Goal: Task Accomplishment & Management: Contribute content

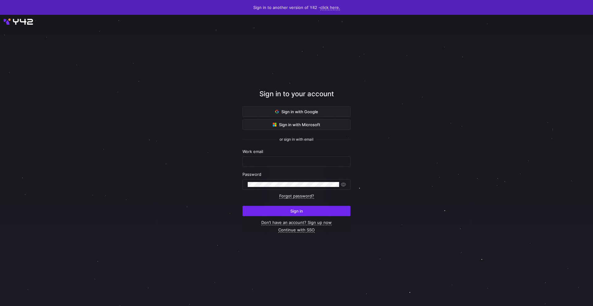
type input "[EMAIL_ADDRESS][PERSON_NAME][DOMAIN_NAME]"
click at [300, 210] on span "Sign in" at bounding box center [296, 211] width 13 height 5
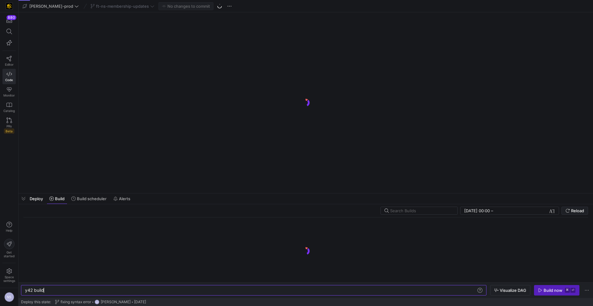
scroll to position [0, 716]
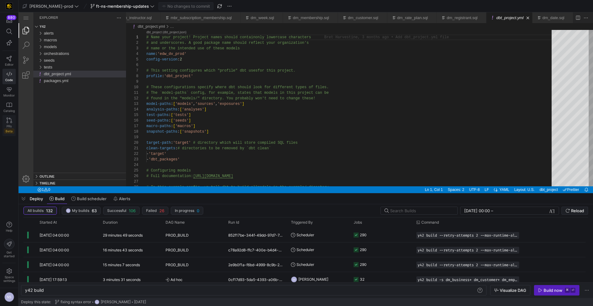
click at [11, 127] on span "PRs" at bounding box center [8, 127] width 5 height 4
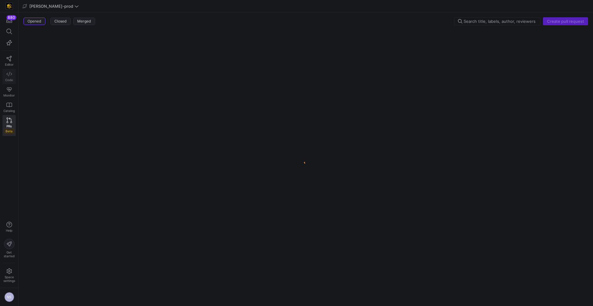
click at [11, 79] on span "Code" at bounding box center [9, 80] width 8 height 4
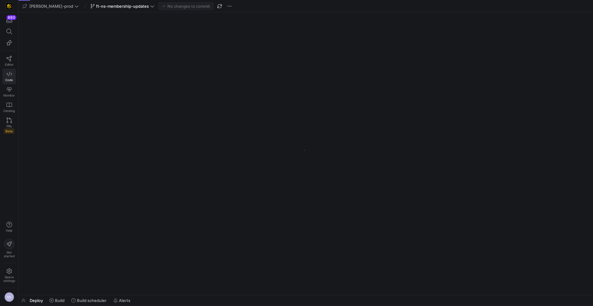
scroll to position [0, 716]
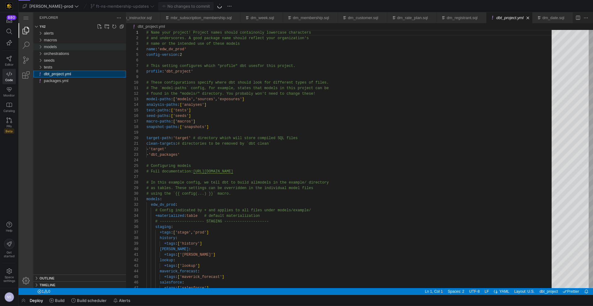
click at [50, 47] on span "models" at bounding box center [50, 46] width 13 height 5
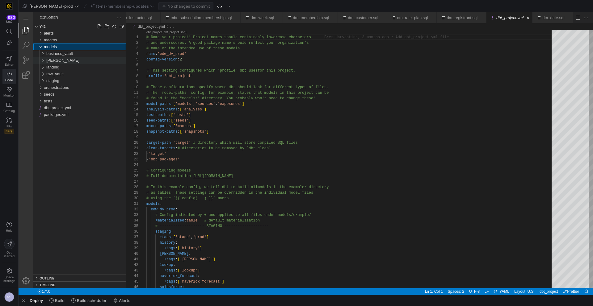
click at [57, 60] on div "[PERSON_NAME]" at bounding box center [86, 60] width 80 height 7
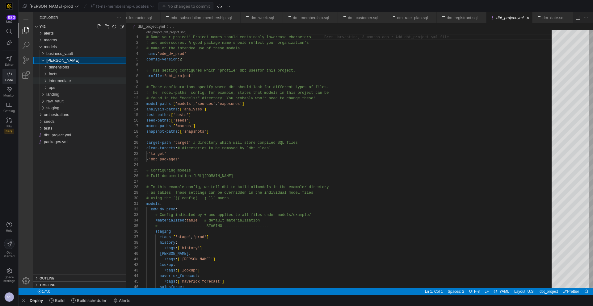
click at [65, 78] on span "intermediate" at bounding box center [60, 80] width 22 height 5
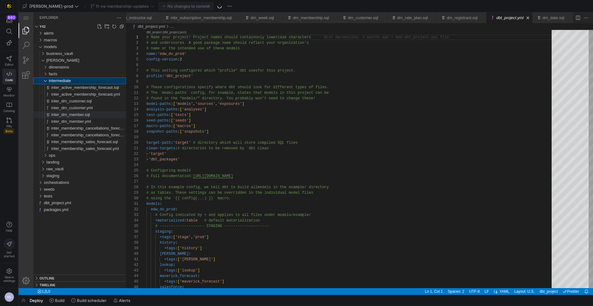
click at [87, 116] on span "inter_dm_member.sql" at bounding box center [70, 114] width 39 height 5
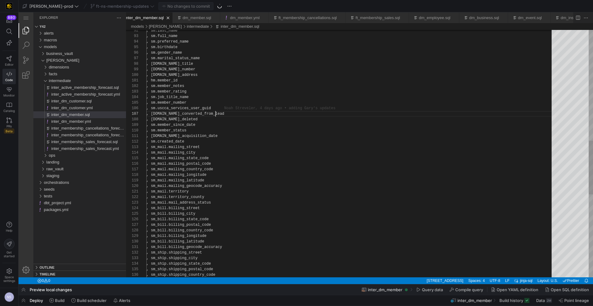
scroll to position [33, 69]
click at [350, 116] on div ", sm.last_name , sm.full_name , sm.preferred_name , sm.birthdate , sm.gender_na…" at bounding box center [351, 91] width 410 height 1138
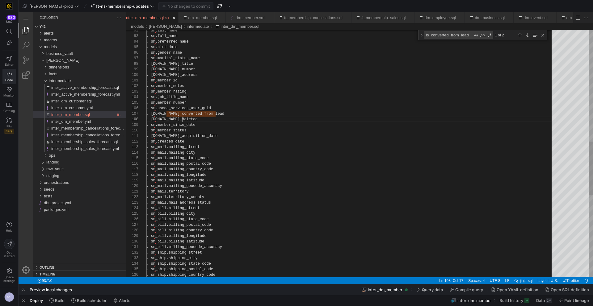
click at [181, 119] on div ", sm.last_name , sm.full_name , sm.preferred_name , sm.birthdate , sm.gender_na…" at bounding box center [351, 86] width 410 height 1148
click at [159, 119] on div ", sm.last_name , sm.full_name , sm.preferred_name , sm.birthdate , sm.gender_na…" at bounding box center [351, 86] width 410 height 1148
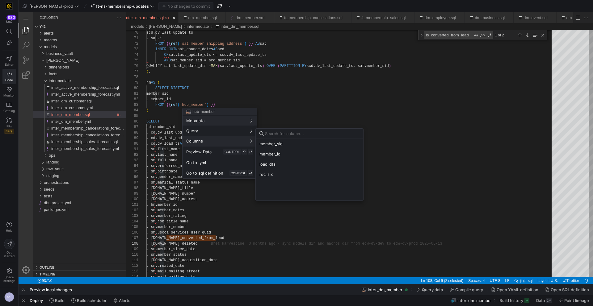
click at [420, 209] on div at bounding box center [296, 153] width 593 height 306
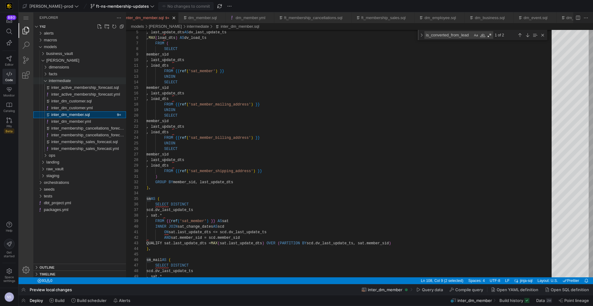
click at [71, 81] on span "intermediate" at bounding box center [60, 80] width 22 height 5
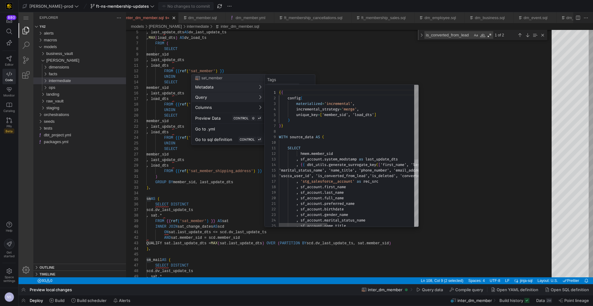
scroll to position [56, 0]
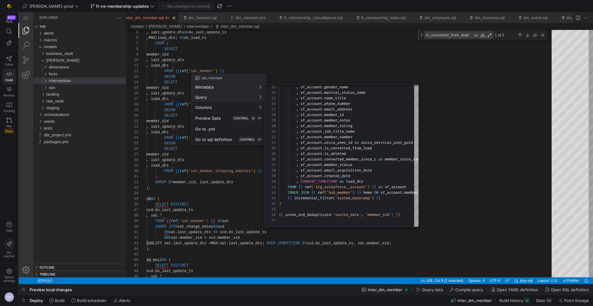
click at [447, 148] on div at bounding box center [296, 153] width 593 height 306
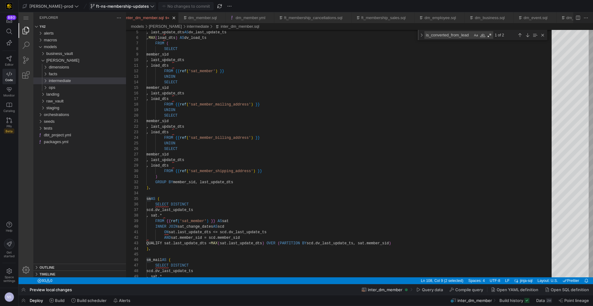
click at [118, 6] on span "ft-ns-membership-updates" at bounding box center [122, 6] width 53 height 5
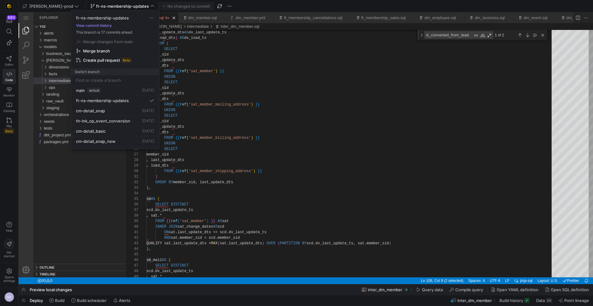
click at [102, 27] on button "View commit history" at bounding box center [94, 25] width 46 height 4
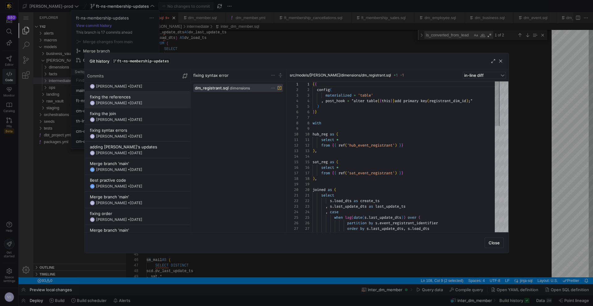
scroll to position [210, 0]
click at [125, 166] on div "[PERSON_NAME] • [DATE]" at bounding box center [119, 168] width 46 height 4
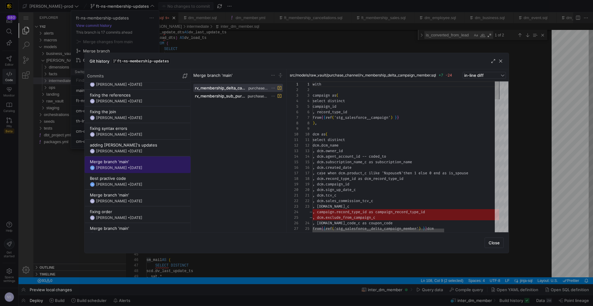
scroll to position [56, 0]
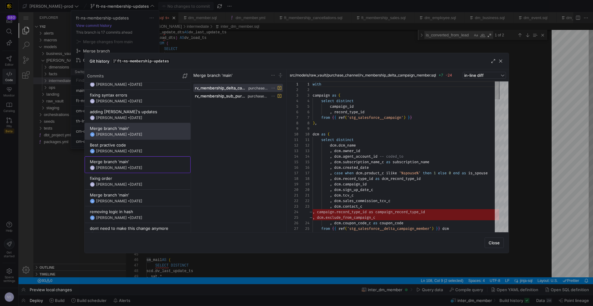
click at [132, 161] on div "Merge branch 'main'" at bounding box center [137, 161] width 95 height 5
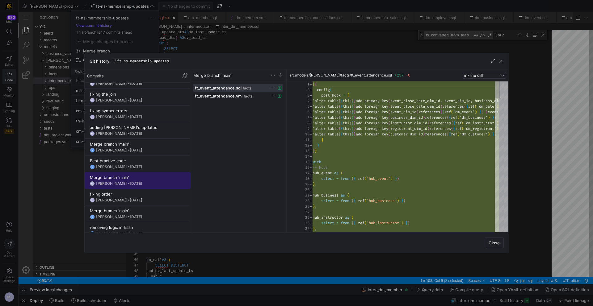
scroll to position [225, 0]
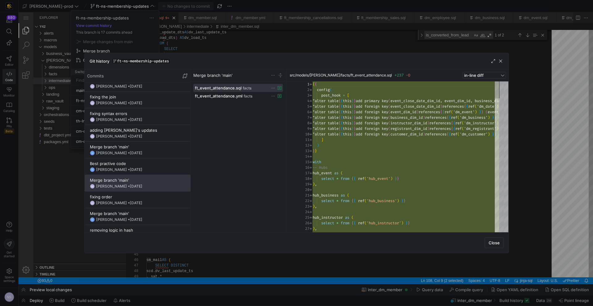
click at [312, 40] on div at bounding box center [296, 153] width 593 height 306
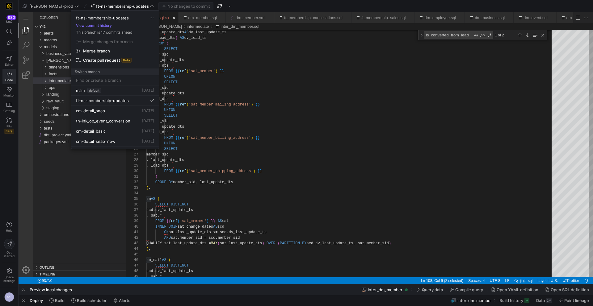
click at [328, 105] on div at bounding box center [296, 153] width 593 height 306
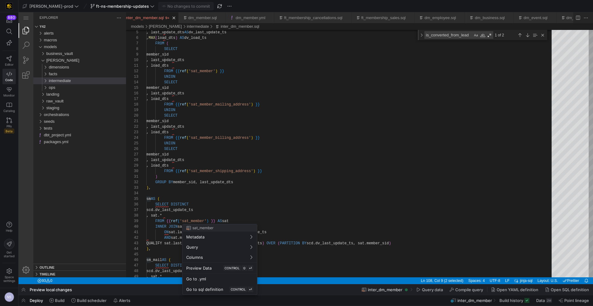
click at [218, 289] on span "Go to sql definition" at bounding box center [204, 289] width 37 height 5
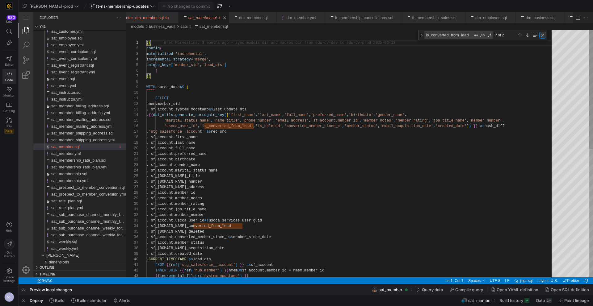
click at [545, 35] on div "Close (Escape)" at bounding box center [542, 35] width 7 height 7
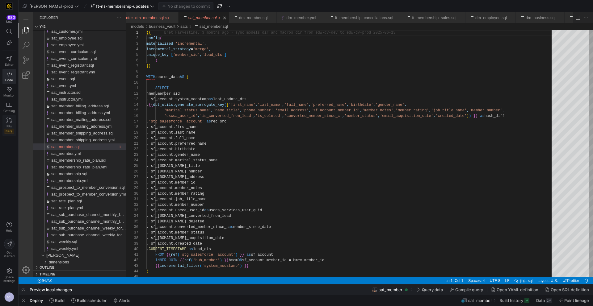
click at [11, 126] on span "PRs" at bounding box center [8, 127] width 5 height 4
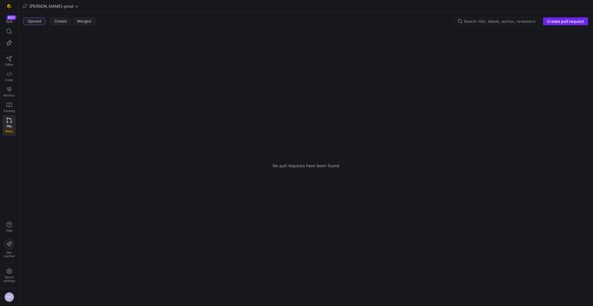
click at [569, 20] on span "Create pull request" at bounding box center [565, 21] width 37 height 5
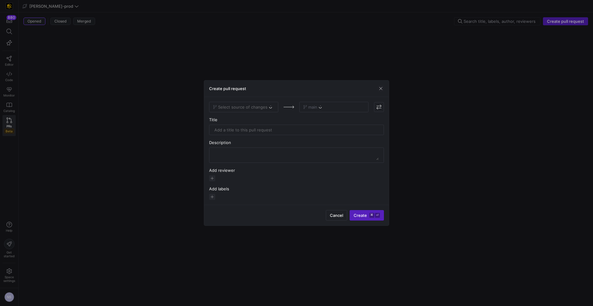
click at [178, 109] on div at bounding box center [296, 153] width 593 height 306
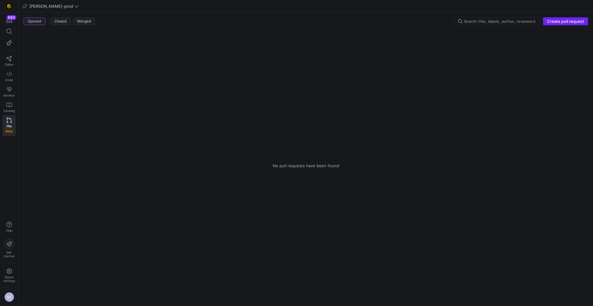
click at [552, 21] on span "Create pull request" at bounding box center [565, 21] width 37 height 5
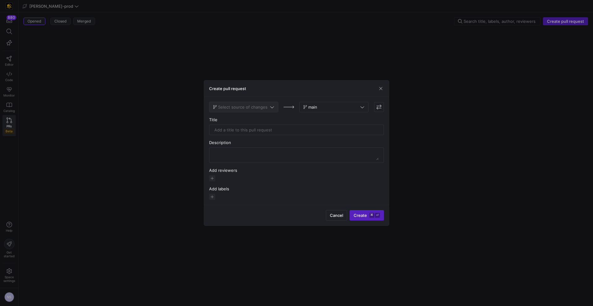
click at [243, 104] on button "Select source of changes" at bounding box center [243, 107] width 69 height 11
type input "ft-ns"
click at [255, 119] on span "ft-ns-membership-updates" at bounding box center [240, 117] width 53 height 5
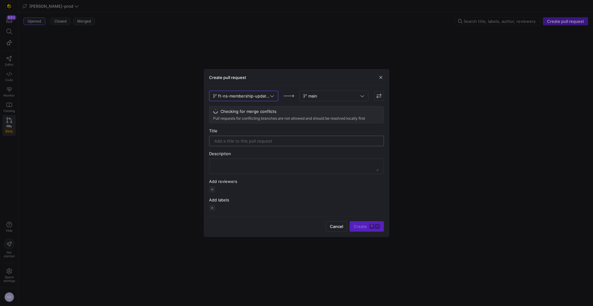
click at [261, 140] on input "text" at bounding box center [296, 141] width 164 height 5
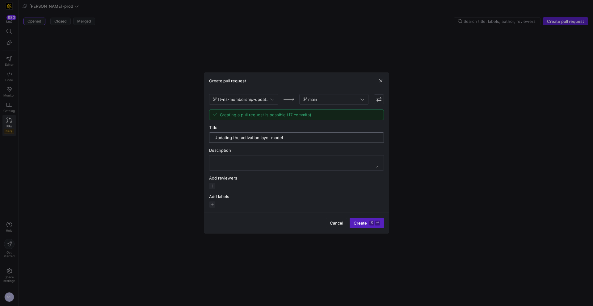
type input "Updating the activation layer models"
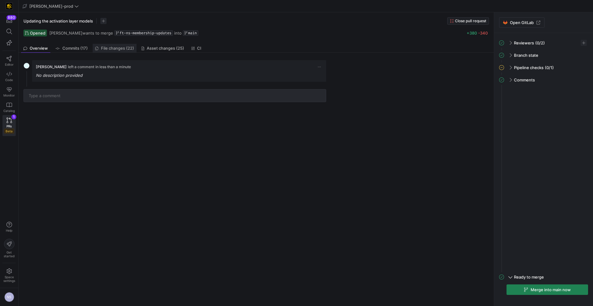
click at [103, 48] on span "File changes (22)" at bounding box center [117, 48] width 33 height 4
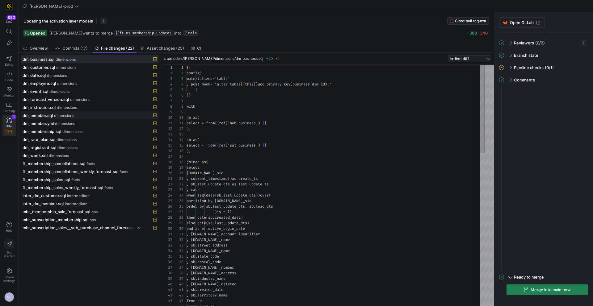
scroll to position [56, 0]
